Goal: Task Accomplishment & Management: Use online tool/utility

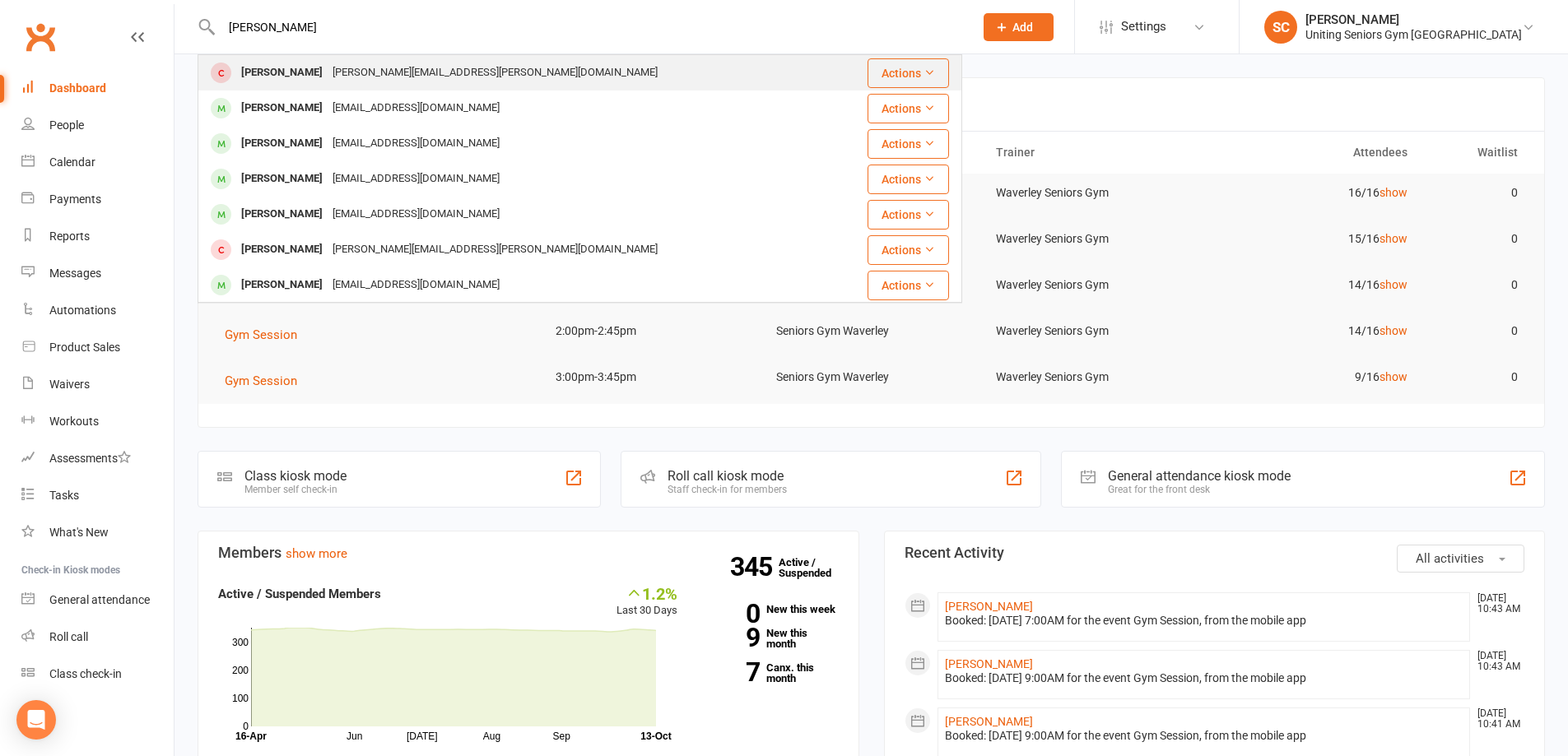
type input "[PERSON_NAME]"
click at [357, 74] on div "[PERSON_NAME][EMAIL_ADDRESS][PERSON_NAME][DOMAIN_NAME]" at bounding box center [495, 72] width 335 height 24
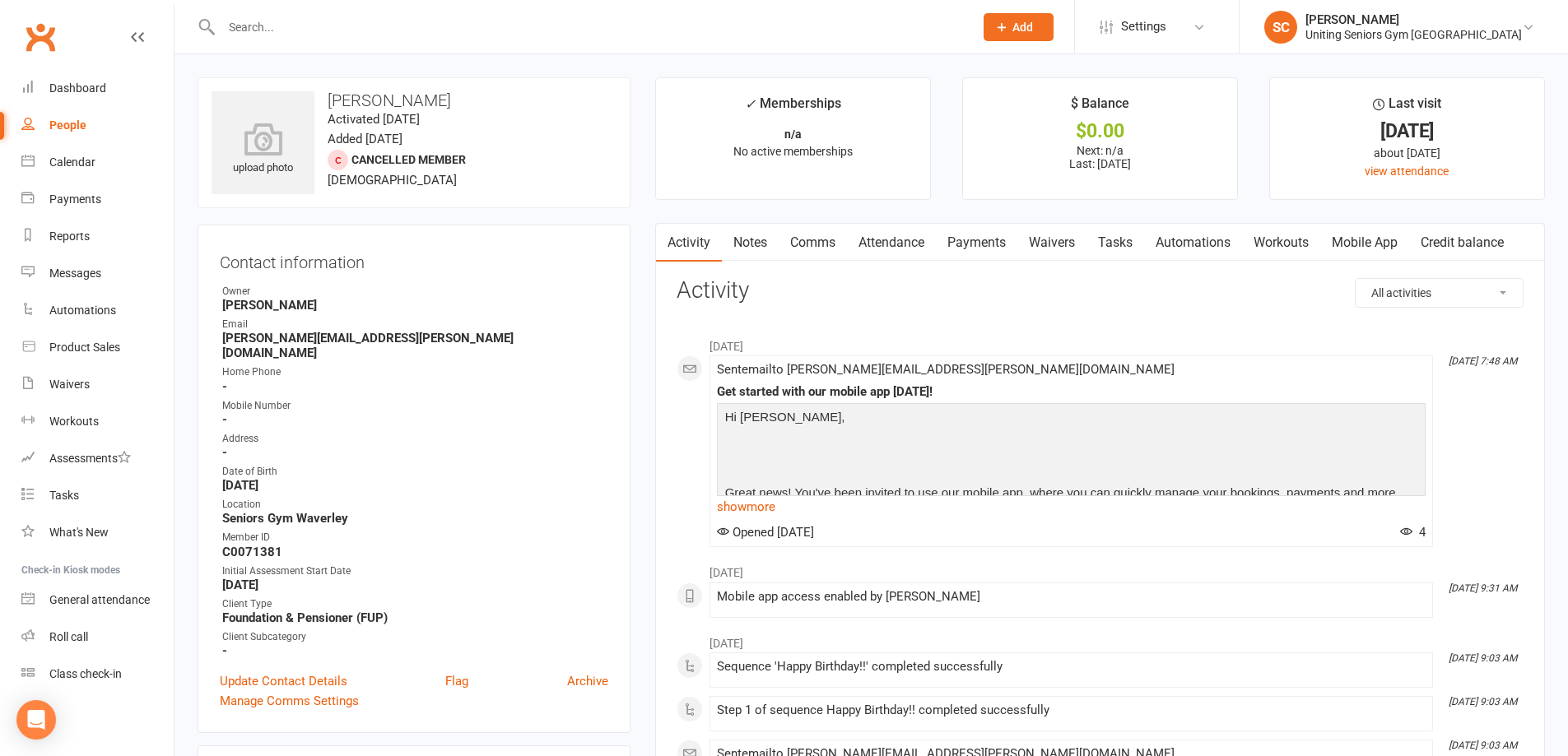
click at [379, 33] on input "text" at bounding box center [589, 27] width 746 height 23
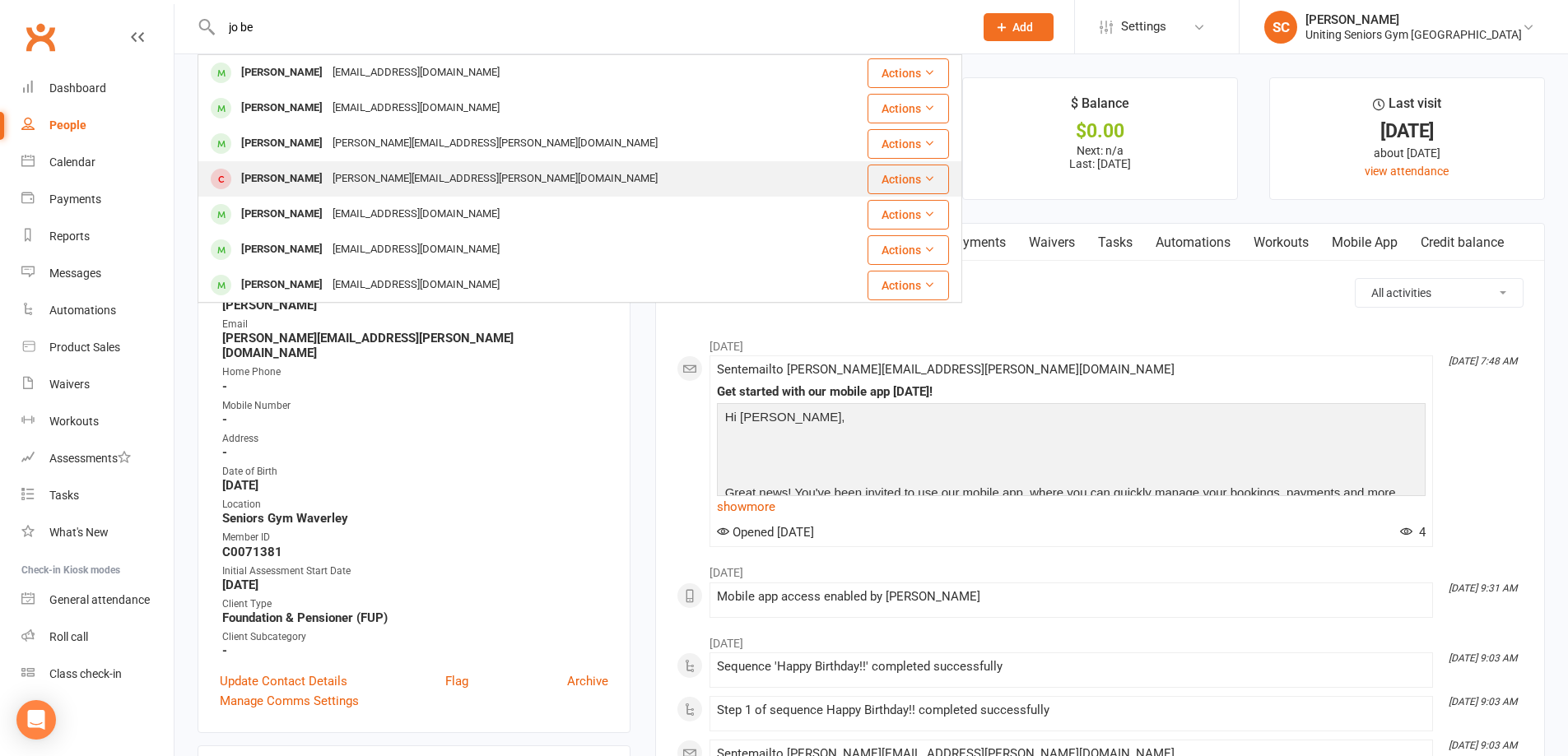
type input "jo be"
click at [414, 172] on div "[PERSON_NAME][EMAIL_ADDRESS][PERSON_NAME][DOMAIN_NAME]" at bounding box center [495, 179] width 335 height 24
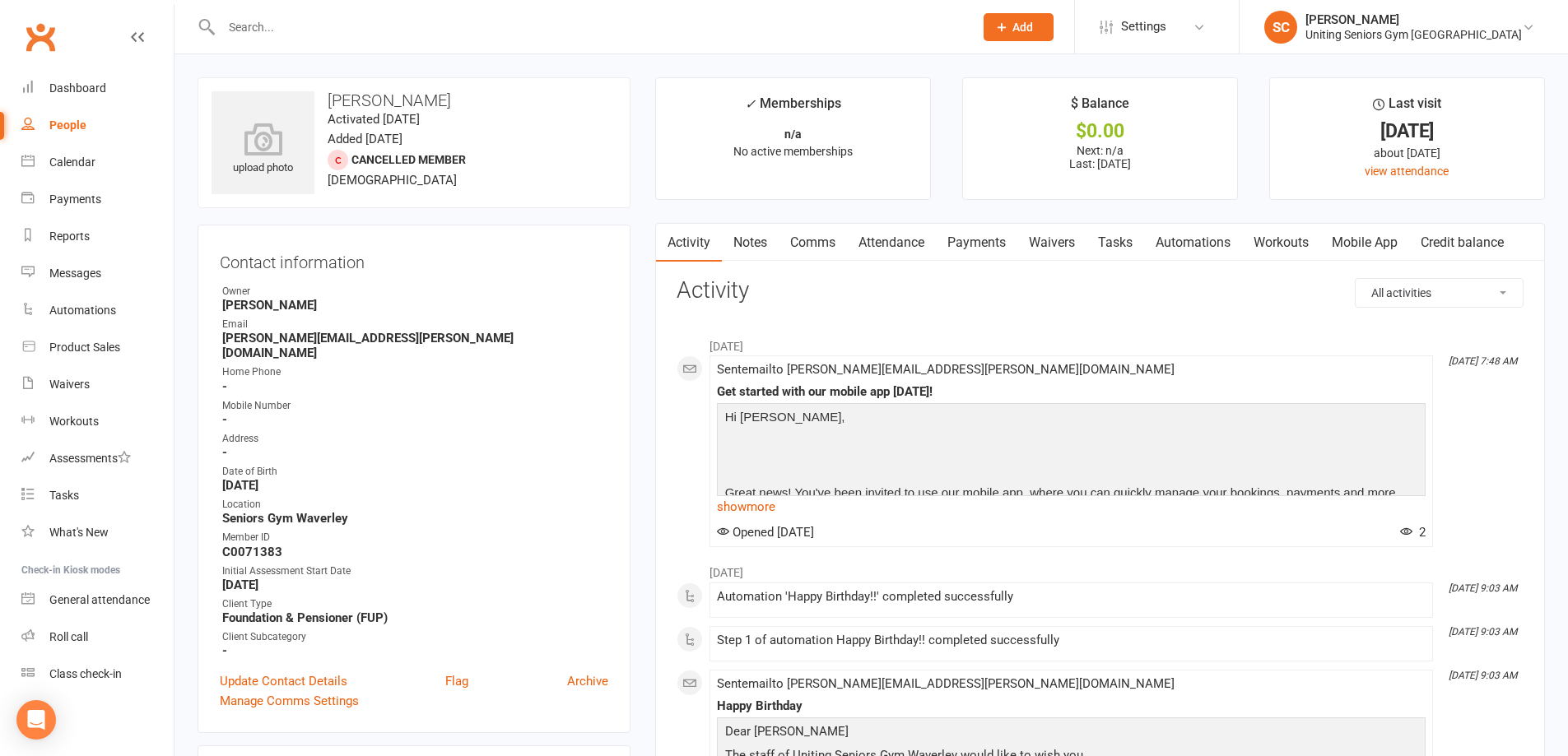
click at [433, 16] on input "text" at bounding box center [589, 27] width 746 height 23
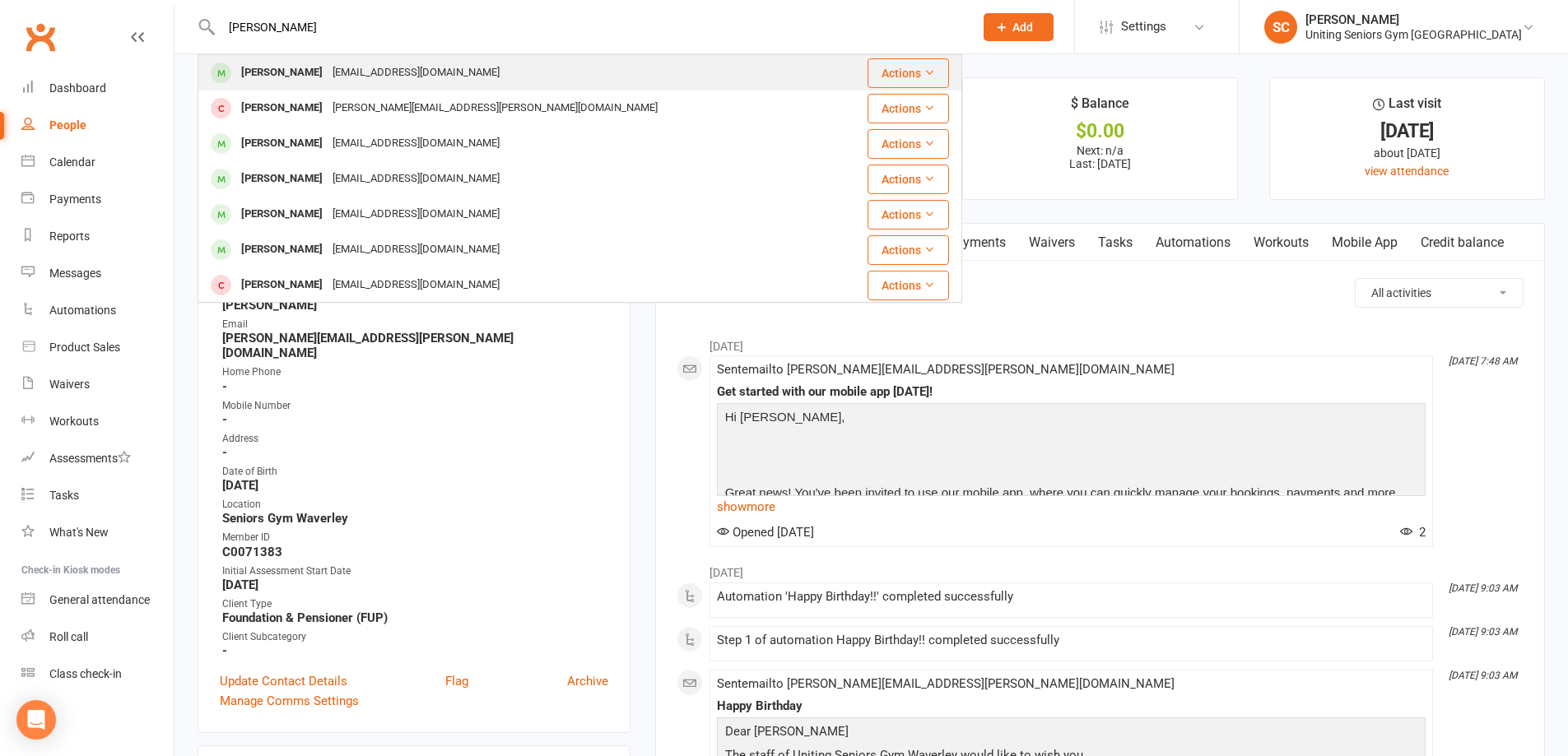
type input "[PERSON_NAME]"
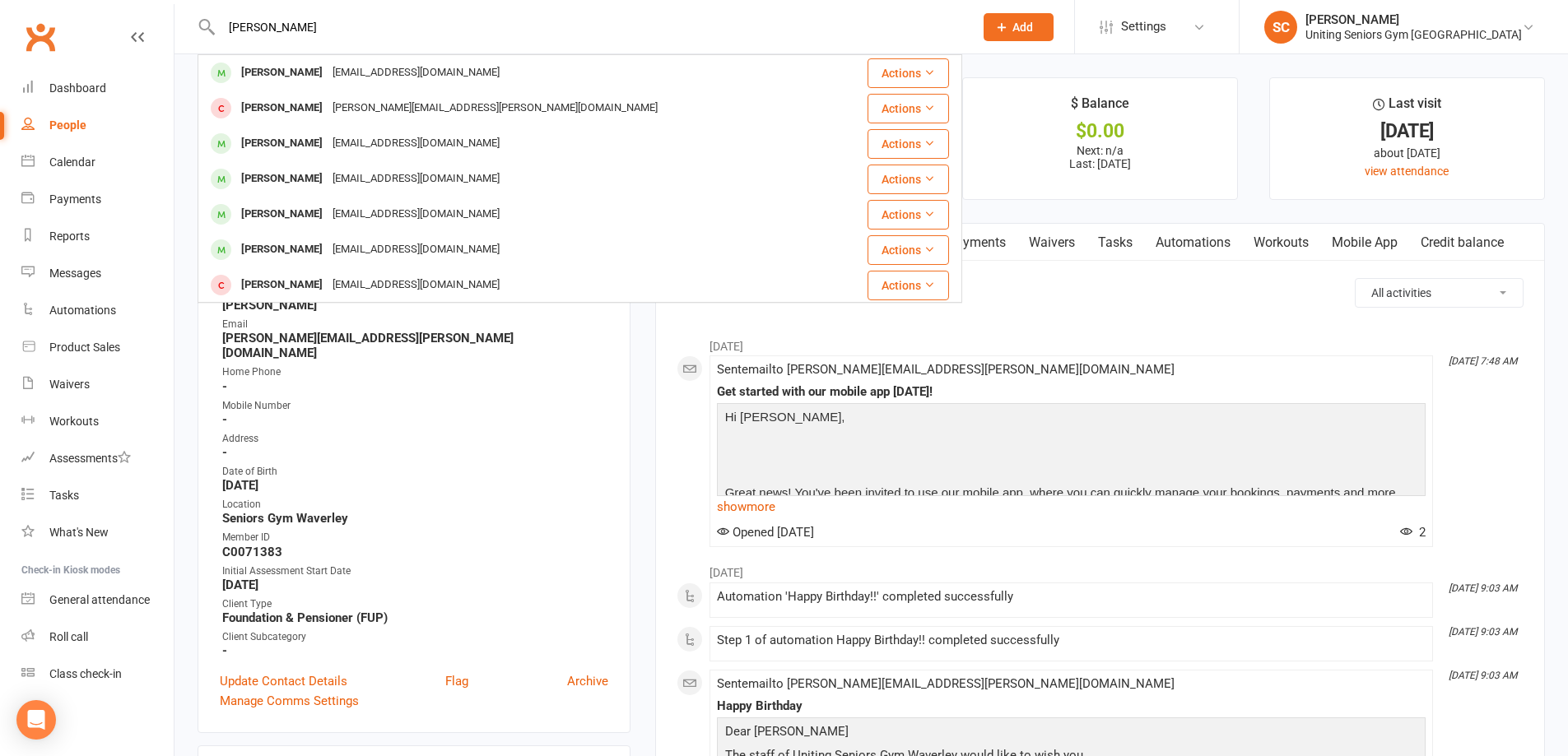
drag, startPoint x: 394, startPoint y: 70, endPoint x: 399, endPoint y: 81, distance: 12.1
click at [394, 73] on div "[EMAIL_ADDRESS][DOMAIN_NAME]" at bounding box center [416, 72] width 177 height 24
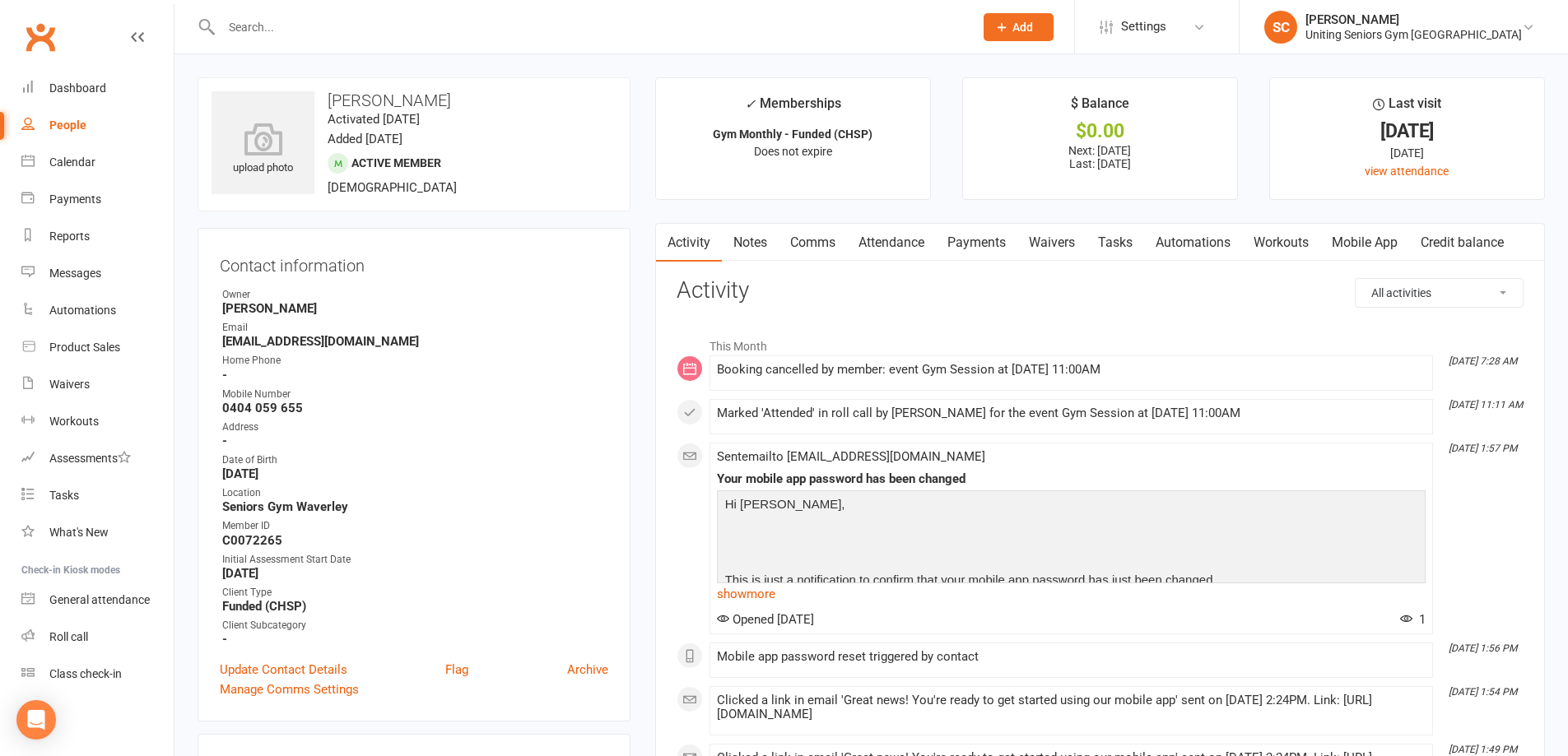
scroll to position [82, 0]
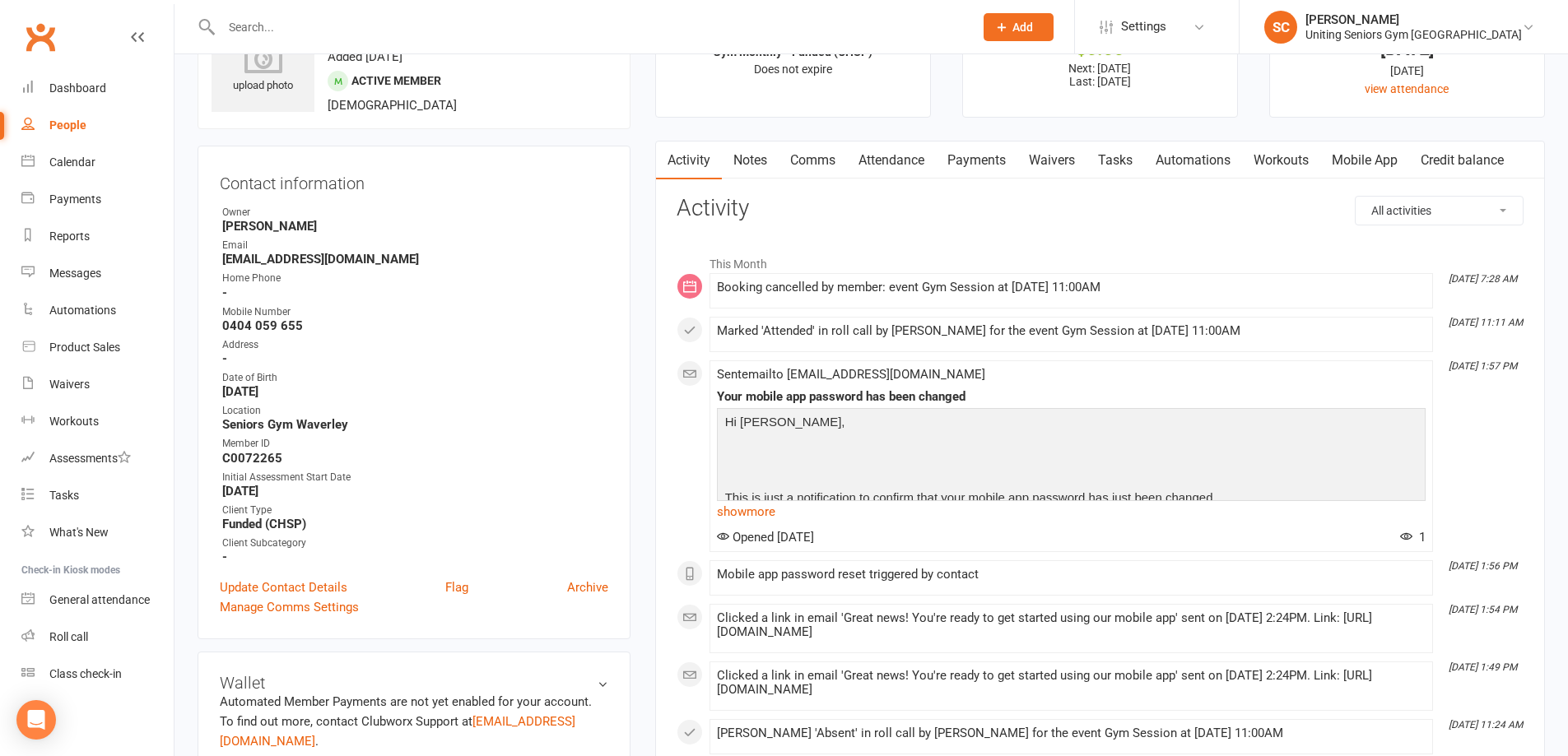
click at [889, 172] on link "Attendance" at bounding box center [892, 161] width 89 height 38
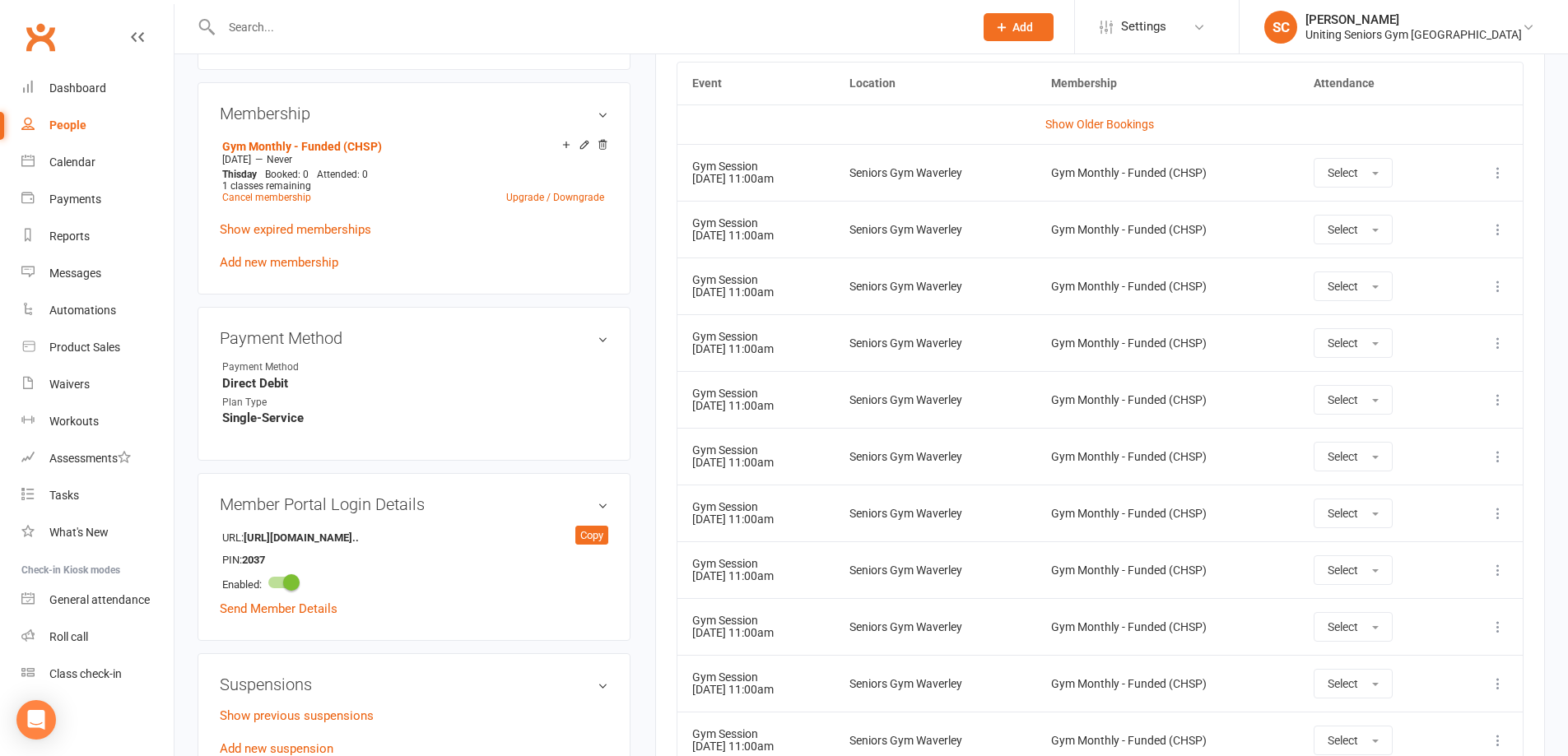
scroll to position [823, 0]
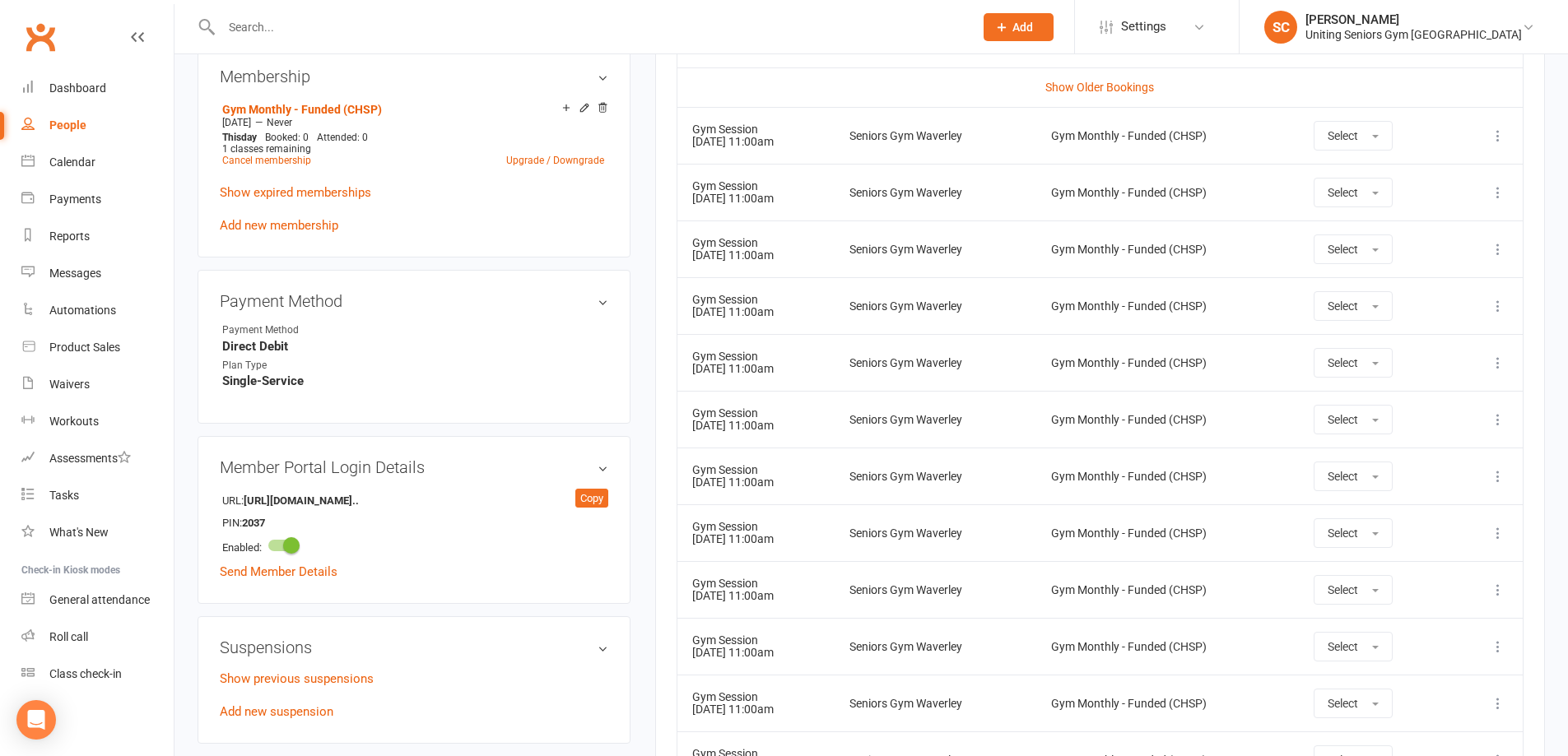
click at [835, 416] on td "Gym Session [DATE] 11:00am" at bounding box center [756, 419] width 157 height 57
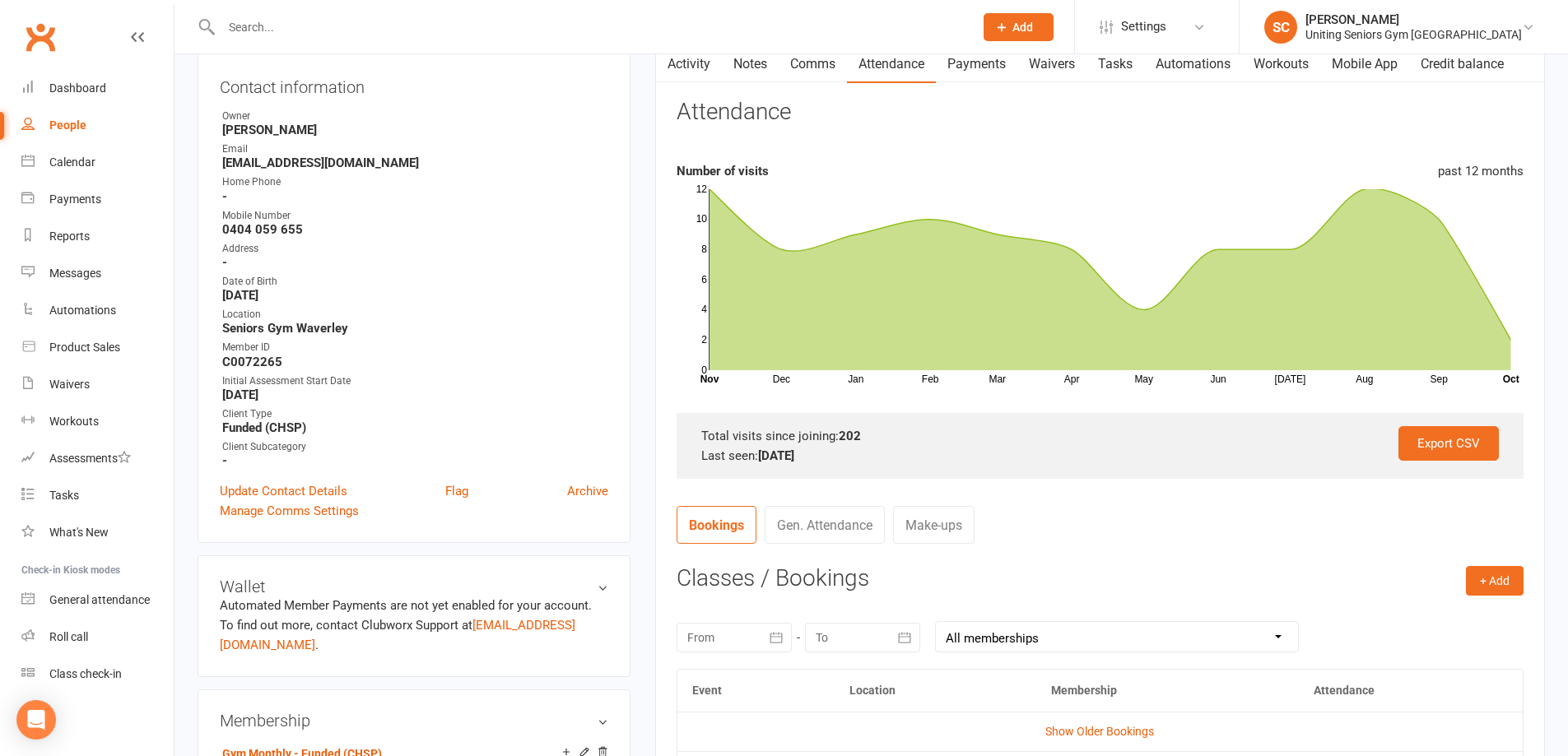
scroll to position [165, 0]
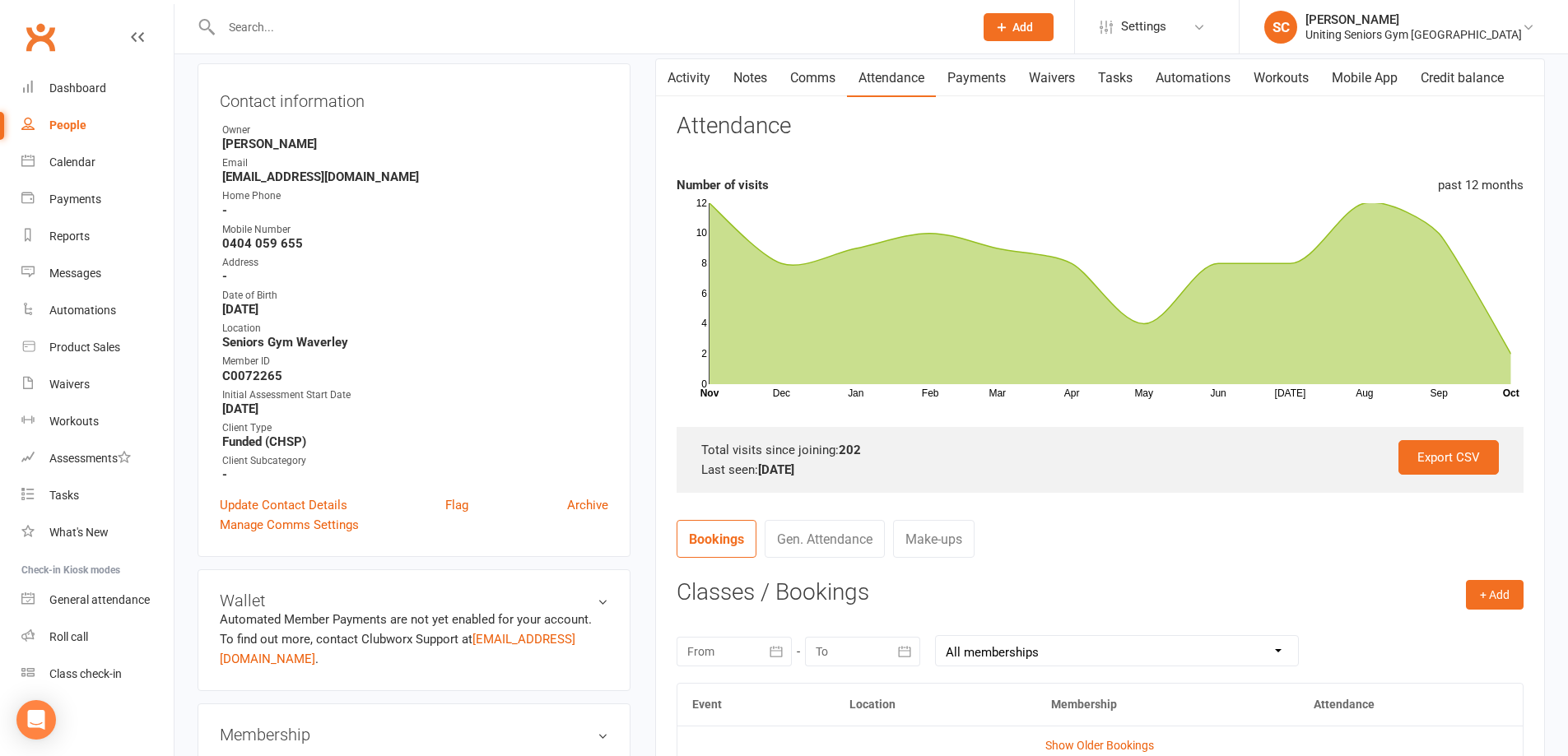
click at [688, 75] on link "Activity" at bounding box center [689, 78] width 65 height 38
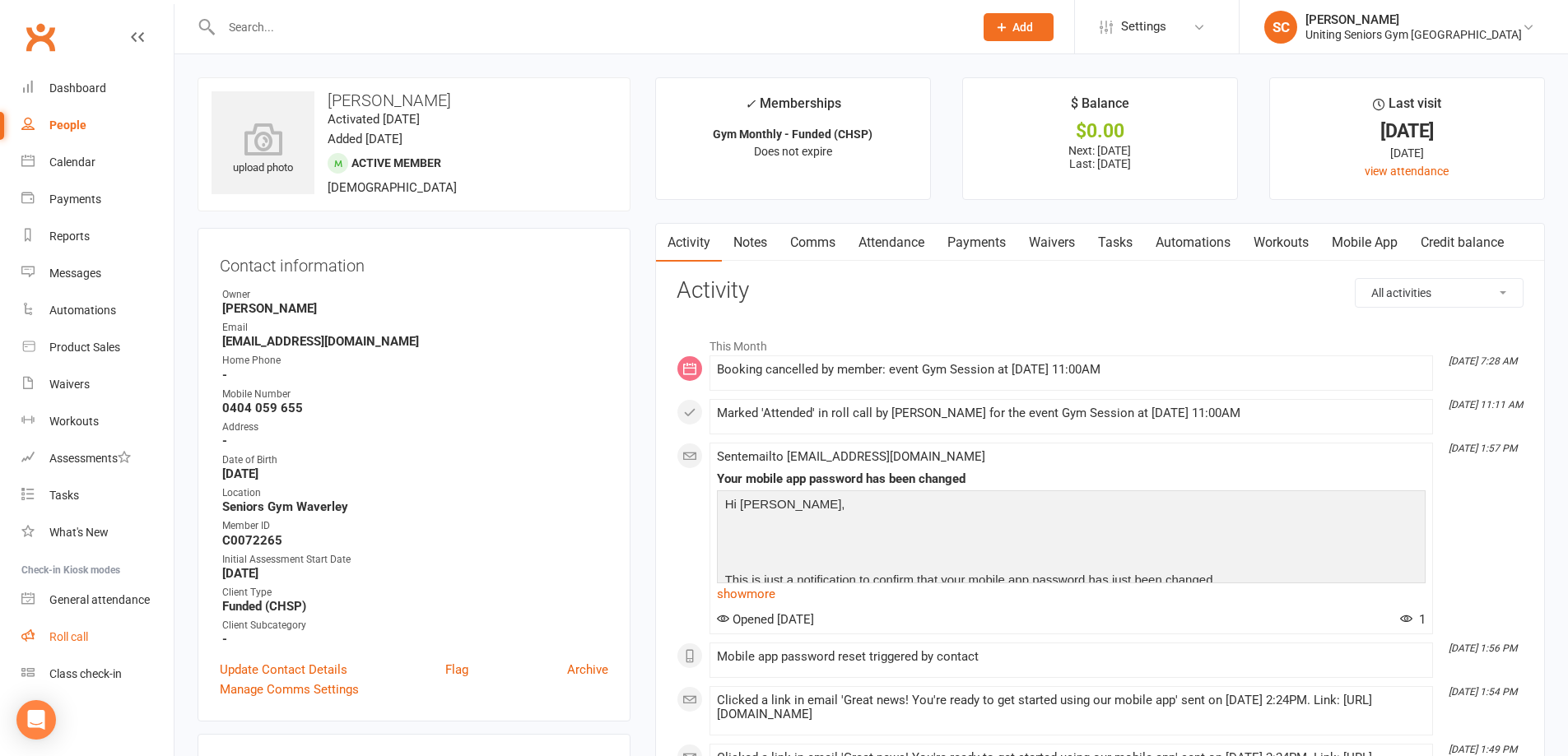
click at [75, 638] on div "Roll call" at bounding box center [68, 636] width 39 height 13
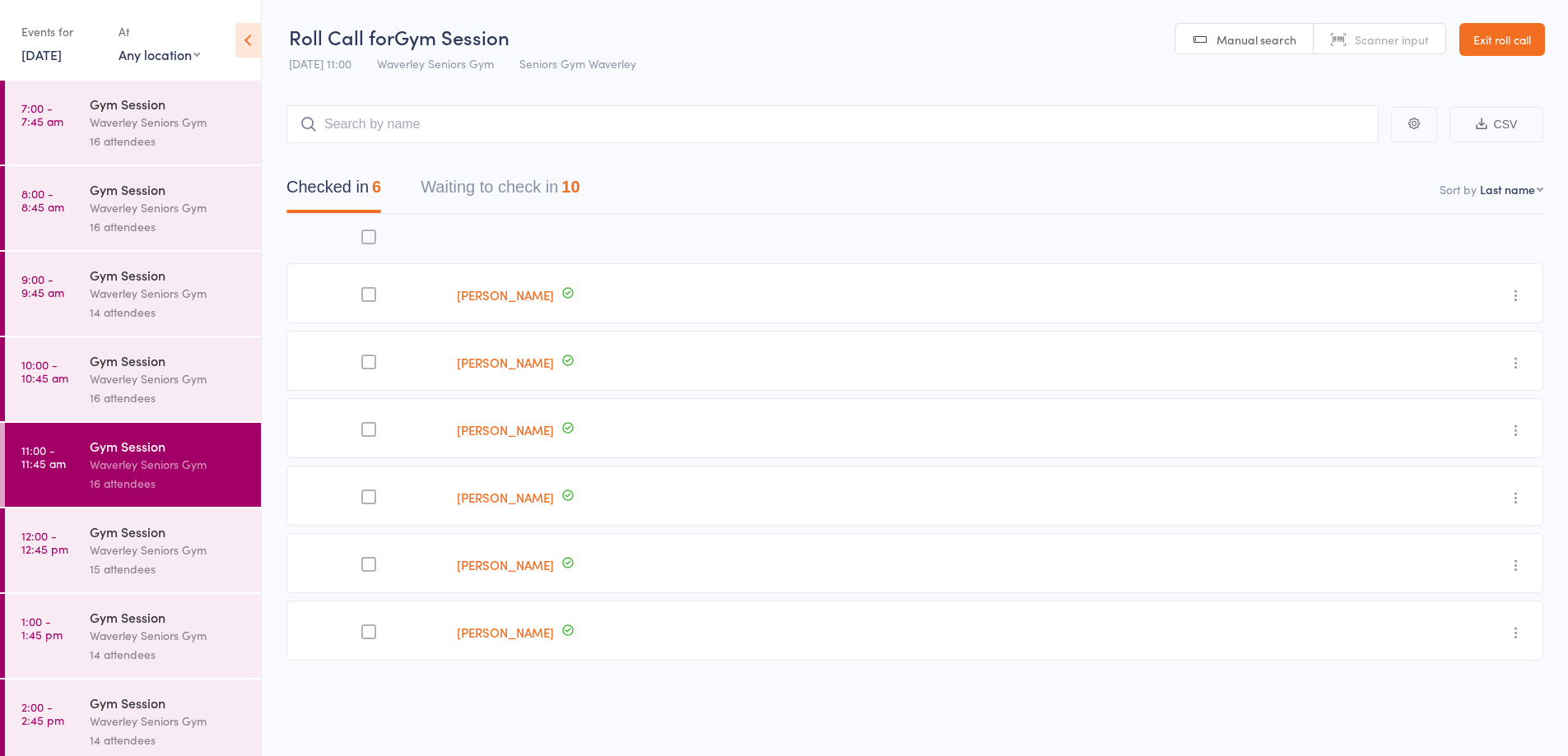
click at [530, 195] on button "Waiting to check in 10" at bounding box center [500, 191] width 159 height 44
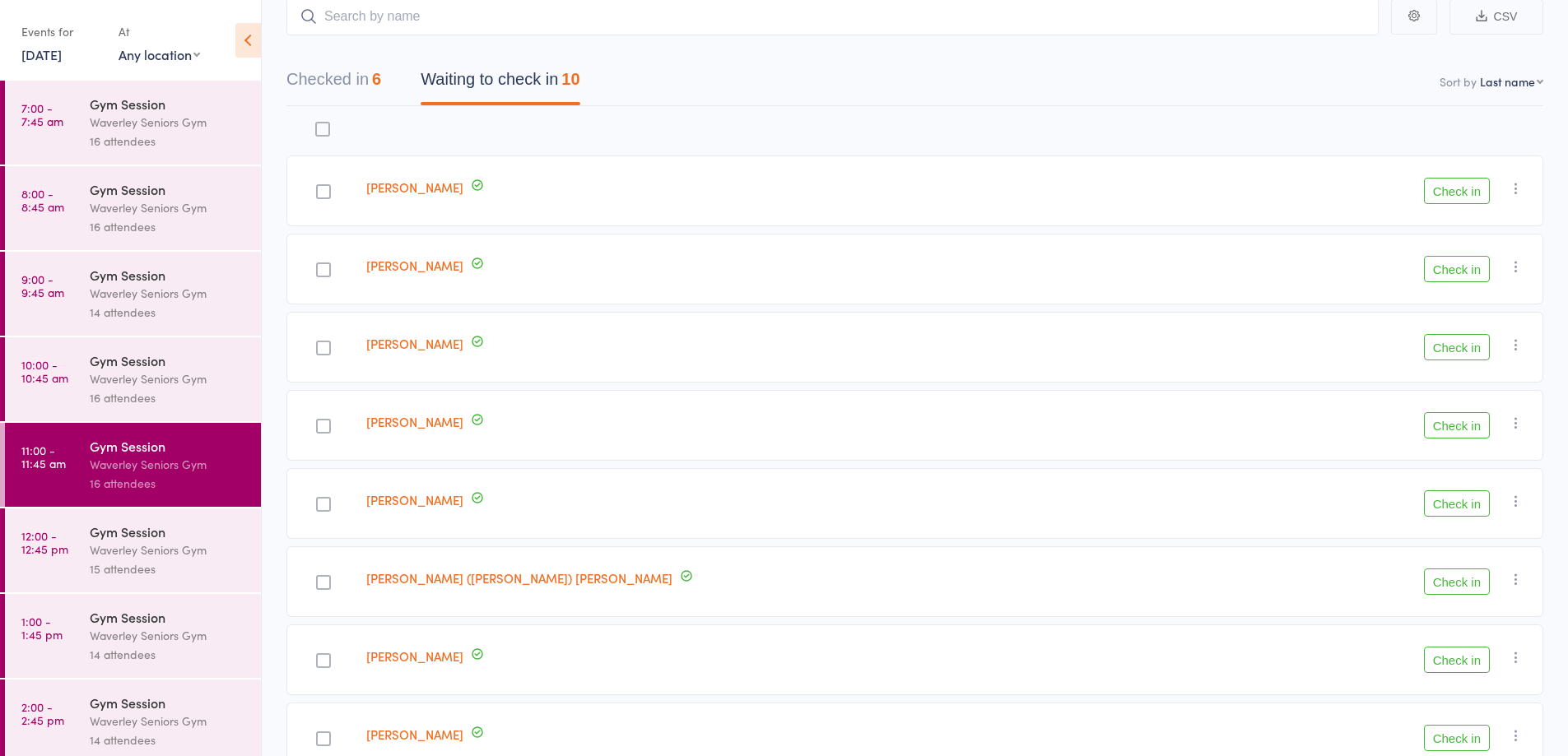
scroll to position [26, 0]
